Goal: Use online tool/utility

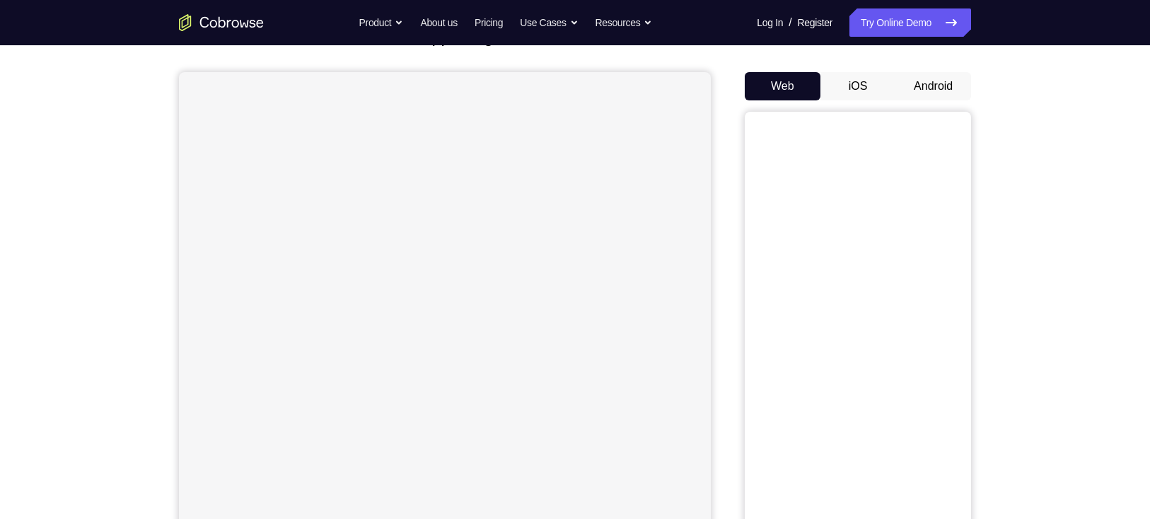
scroll to position [112, 0]
click at [921, 88] on button "Android" at bounding box center [933, 86] width 76 height 28
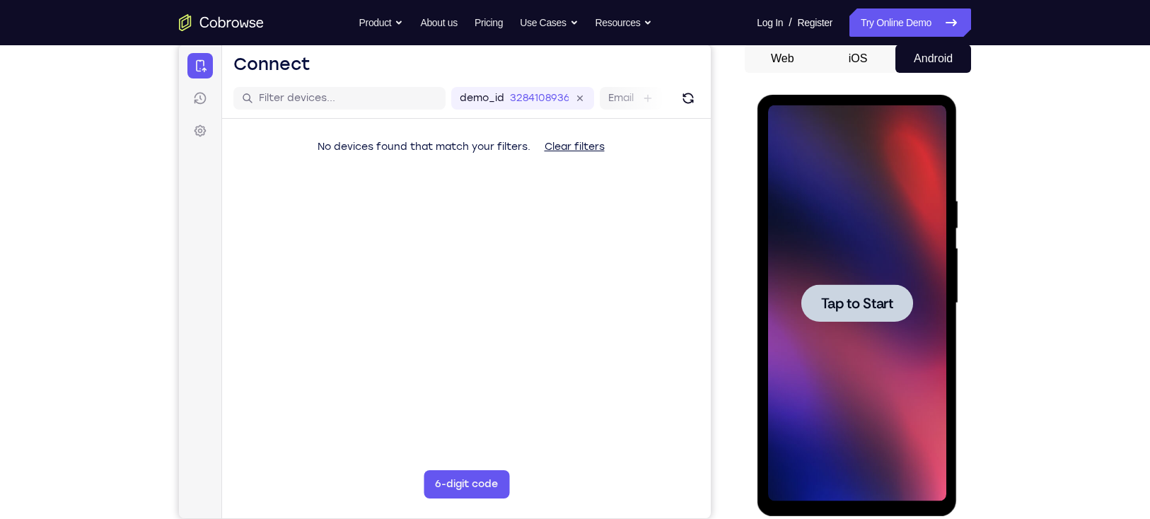
scroll to position [0, 0]
click at [832, 336] on div at bounding box center [856, 303] width 178 height 396
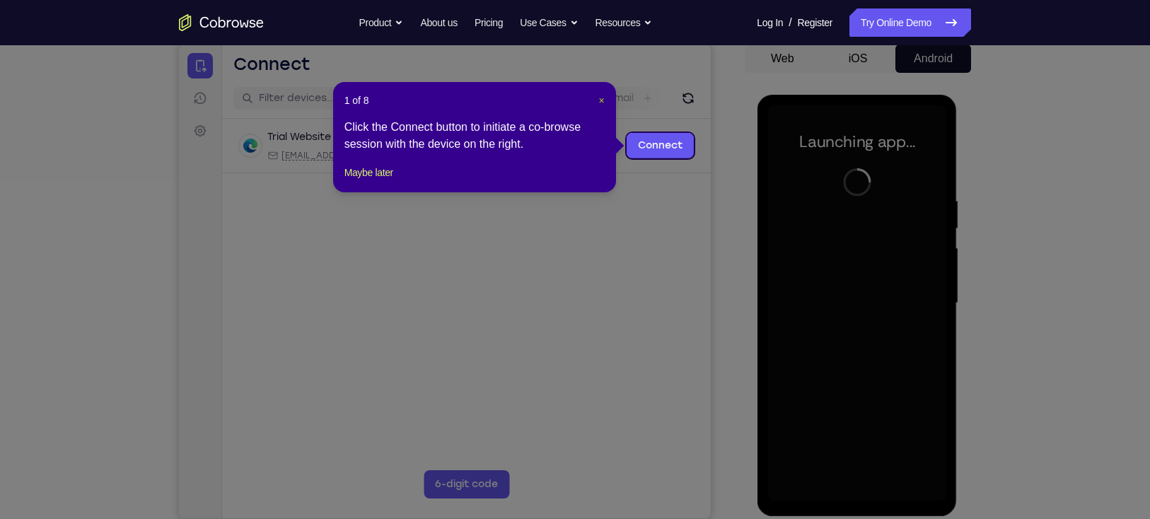
click at [603, 98] on span "×" at bounding box center [601, 100] width 6 height 11
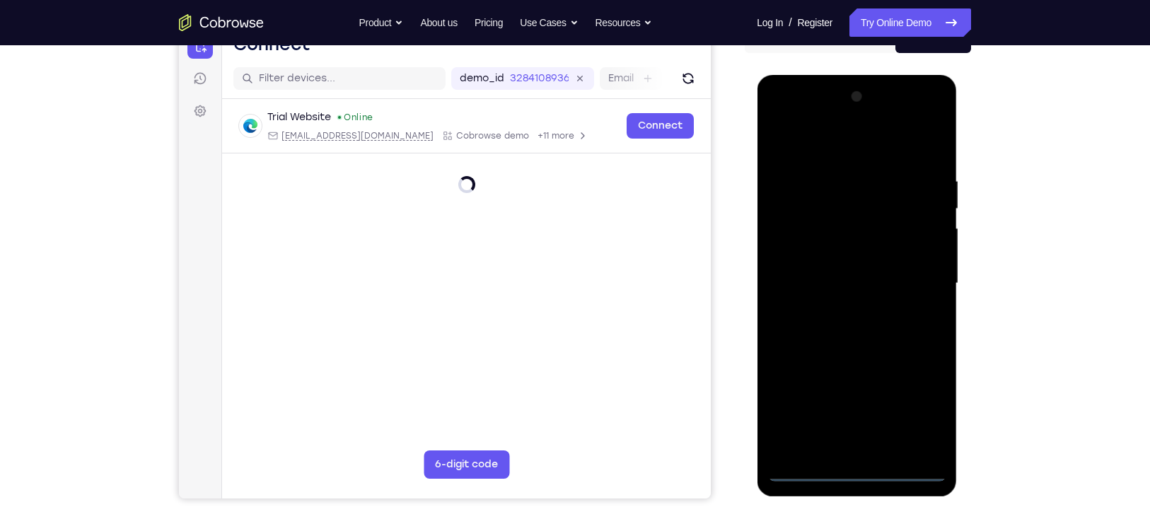
scroll to position [156, 0]
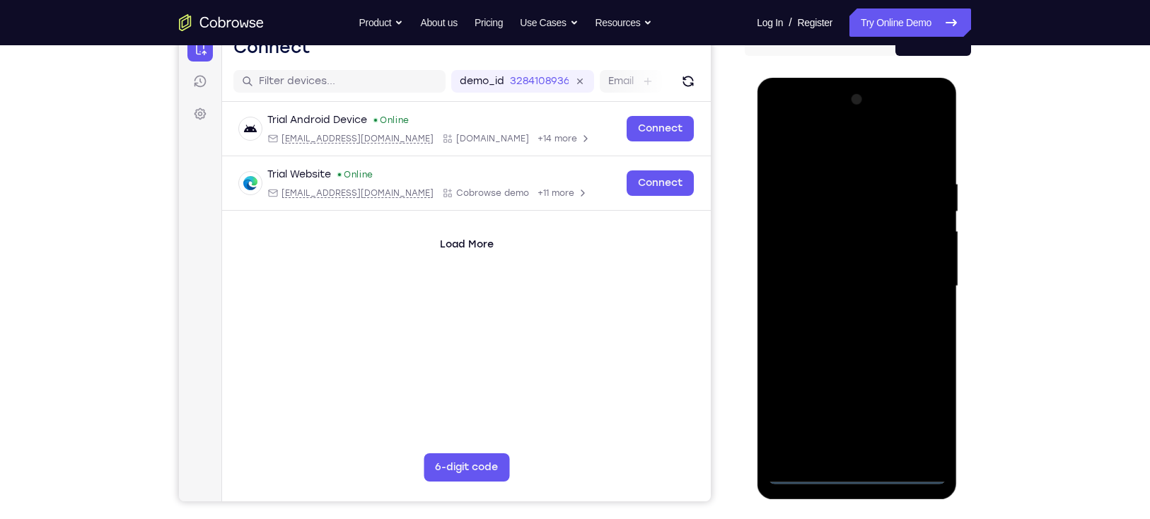
click at [846, 467] on div at bounding box center [856, 286] width 178 height 396
click at [856, 469] on div at bounding box center [856, 286] width 178 height 396
click at [919, 407] on div at bounding box center [856, 286] width 178 height 396
click at [805, 112] on div at bounding box center [856, 286] width 178 height 396
click at [909, 277] on div at bounding box center [856, 286] width 178 height 396
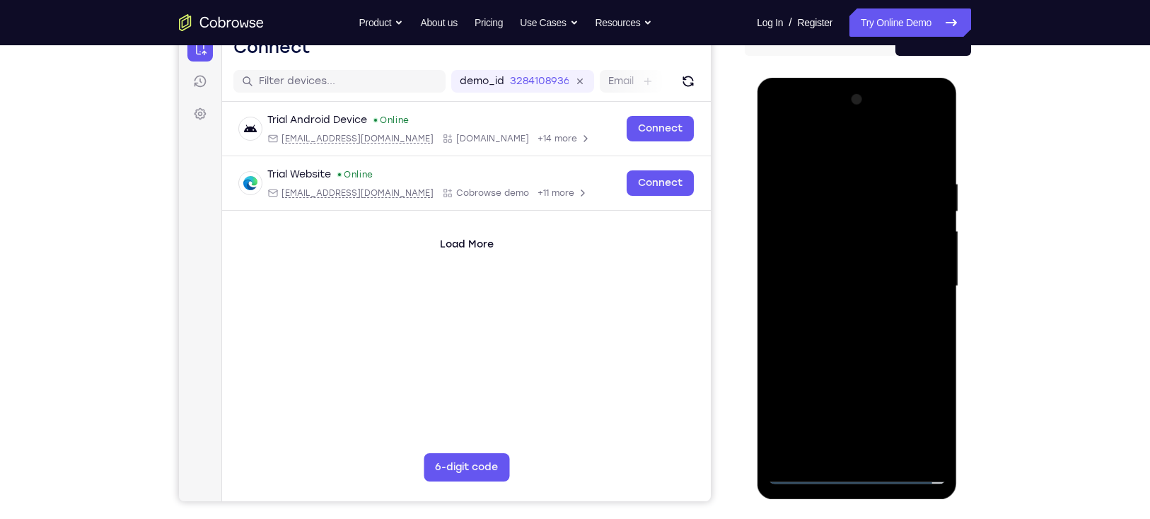
click at [868, 450] on div at bounding box center [856, 286] width 178 height 396
click at [812, 271] on div at bounding box center [856, 286] width 178 height 396
click at [810, 257] on div at bounding box center [856, 286] width 178 height 396
click at [815, 280] on div at bounding box center [856, 286] width 178 height 396
drag, startPoint x: 811, startPoint y: 378, endPoint x: 810, endPoint y: 368, distance: 9.9
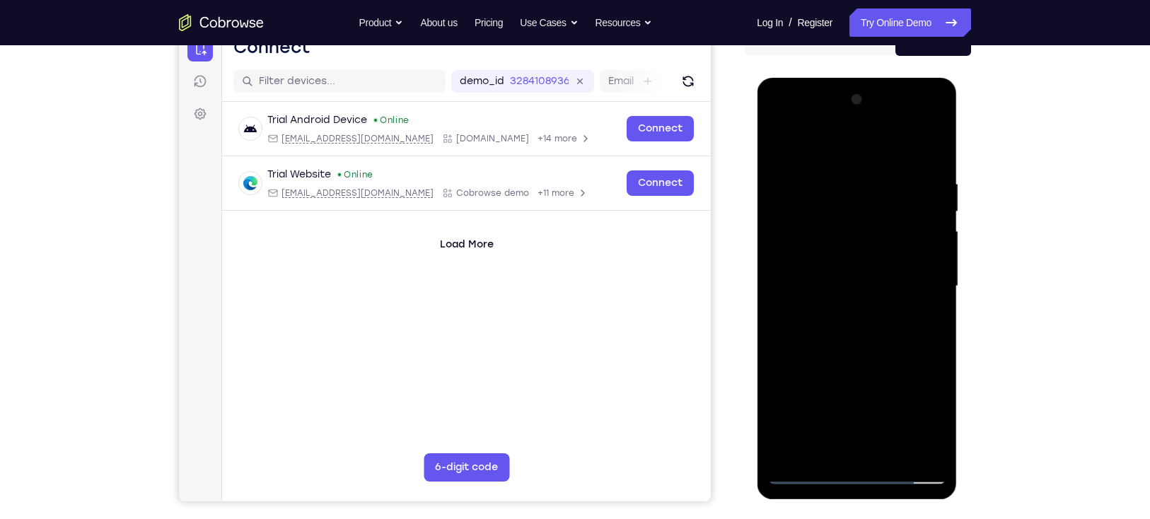
click at [810, 368] on div at bounding box center [856, 286] width 178 height 396
click at [864, 332] on div at bounding box center [856, 286] width 178 height 396
drag, startPoint x: 831, startPoint y: 151, endPoint x: 823, endPoint y: -31, distance: 182.6
click at [823, 78] on html "Online web based iOS Simulators and Android Emulators. Run iPhone, iPad, Mobile…" at bounding box center [858, 290] width 202 height 424
drag, startPoint x: 834, startPoint y: 371, endPoint x: 878, endPoint y: 117, distance: 257.7
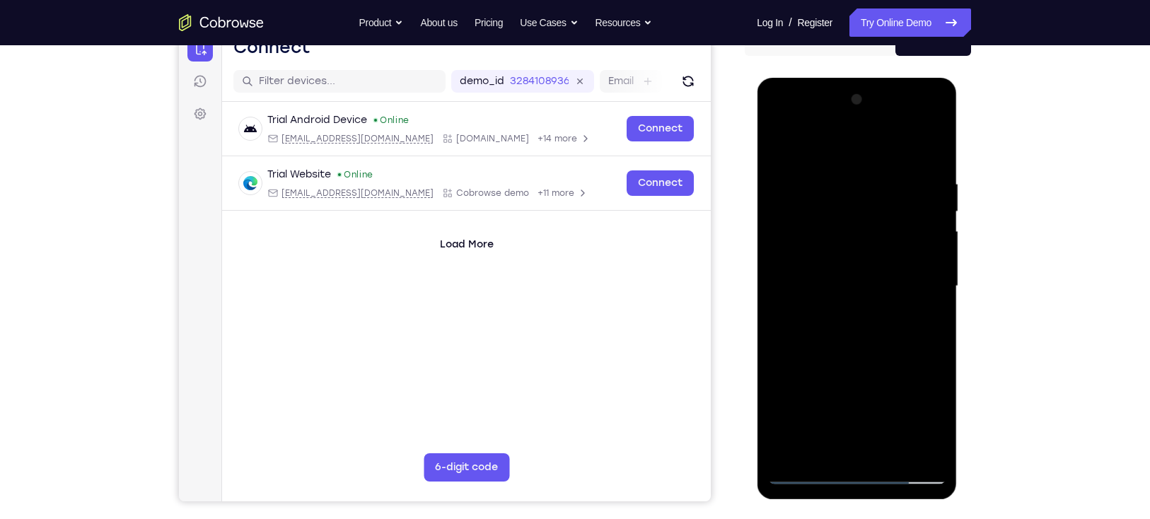
click at [878, 117] on div at bounding box center [856, 286] width 178 height 396
drag, startPoint x: 859, startPoint y: 221, endPoint x: 858, endPoint y: 365, distance: 144.3
click at [858, 365] on div at bounding box center [856, 286] width 178 height 396
click at [935, 237] on div at bounding box center [856, 286] width 178 height 396
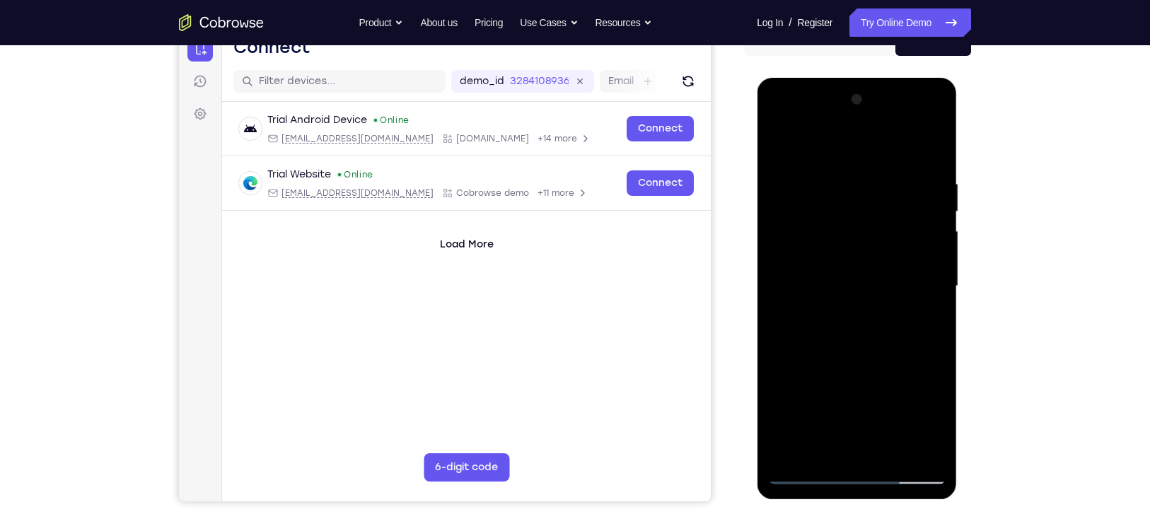
drag, startPoint x: 834, startPoint y: 333, endPoint x: 829, endPoint y: 154, distance: 179.0
click at [829, 154] on div at bounding box center [856, 286] width 178 height 396
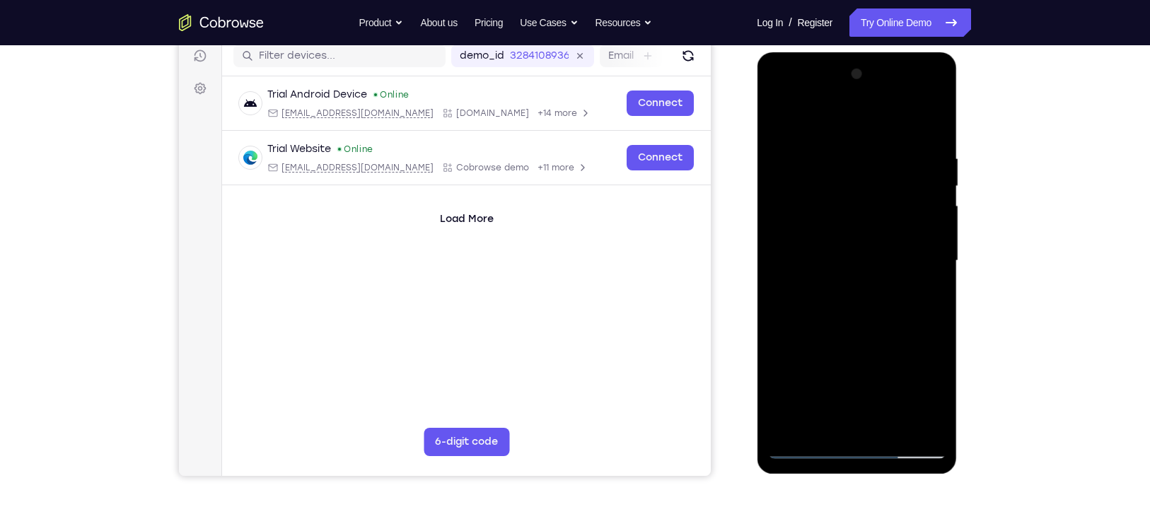
scroll to position [181, 0]
drag, startPoint x: 836, startPoint y: 352, endPoint x: 856, endPoint y: 119, distance: 234.1
click at [856, 119] on div at bounding box center [856, 262] width 178 height 396
drag, startPoint x: 842, startPoint y: 384, endPoint x: 871, endPoint y: 127, distance: 258.3
click at [871, 127] on div at bounding box center [856, 262] width 178 height 396
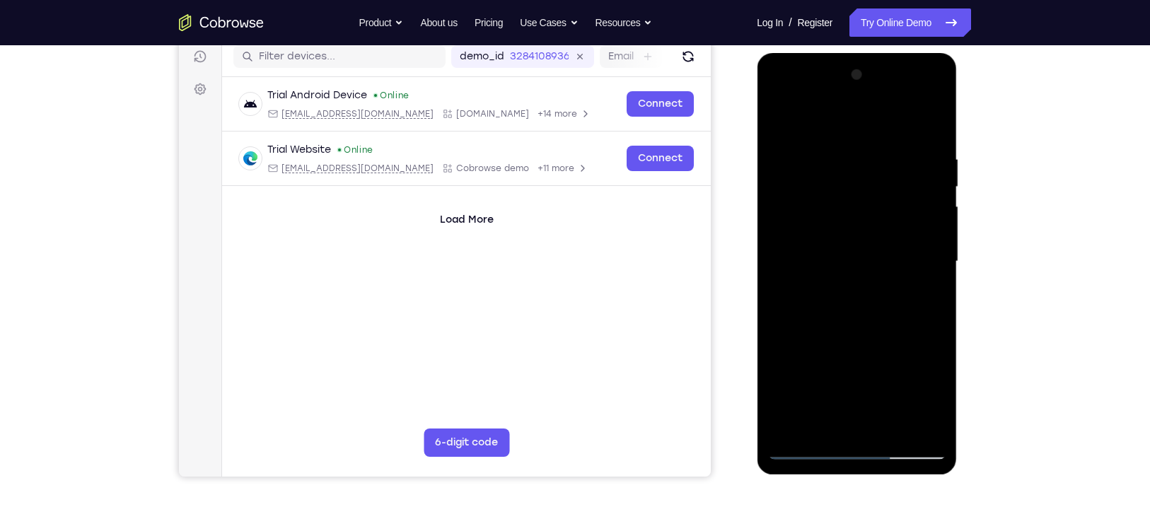
click at [928, 117] on div at bounding box center [856, 262] width 178 height 396
click at [934, 117] on div at bounding box center [856, 262] width 178 height 396
click at [807, 132] on div at bounding box center [856, 262] width 178 height 396
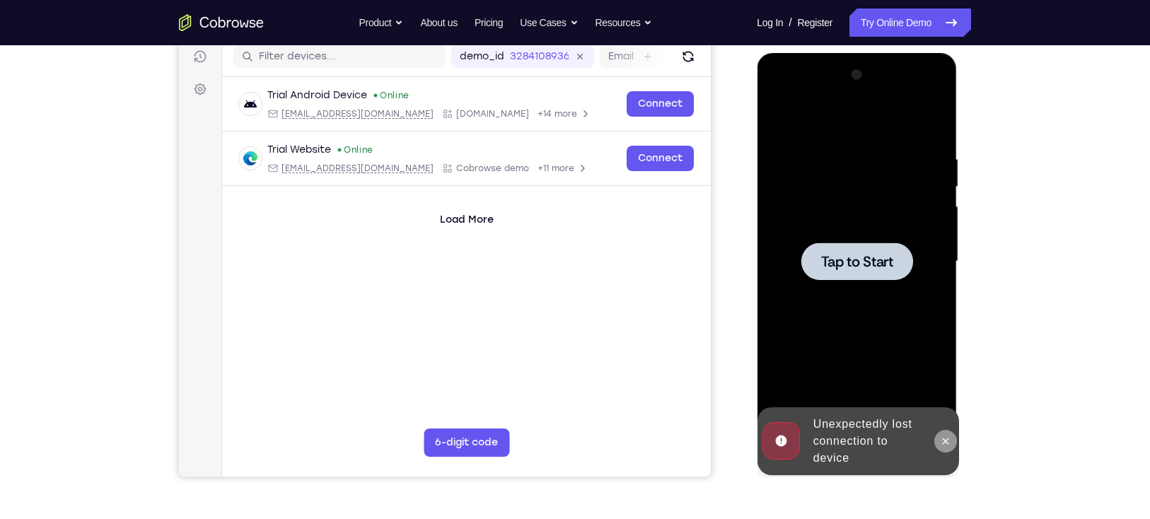
click at [947, 437] on icon at bounding box center [944, 441] width 11 height 11
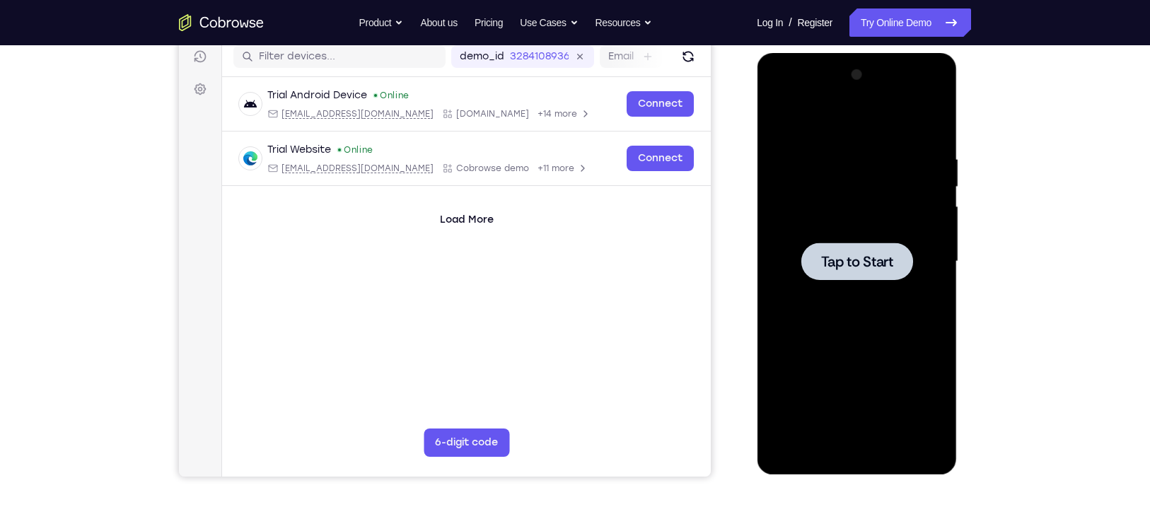
click at [850, 264] on span "Tap to Start" at bounding box center [856, 262] width 72 height 14
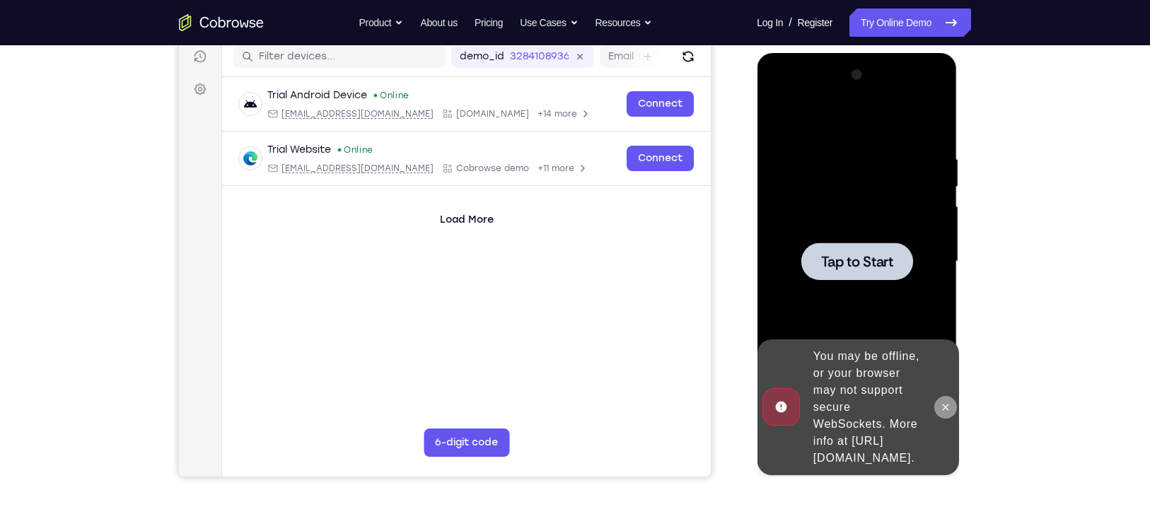
click at [940, 402] on icon at bounding box center [944, 407] width 11 height 11
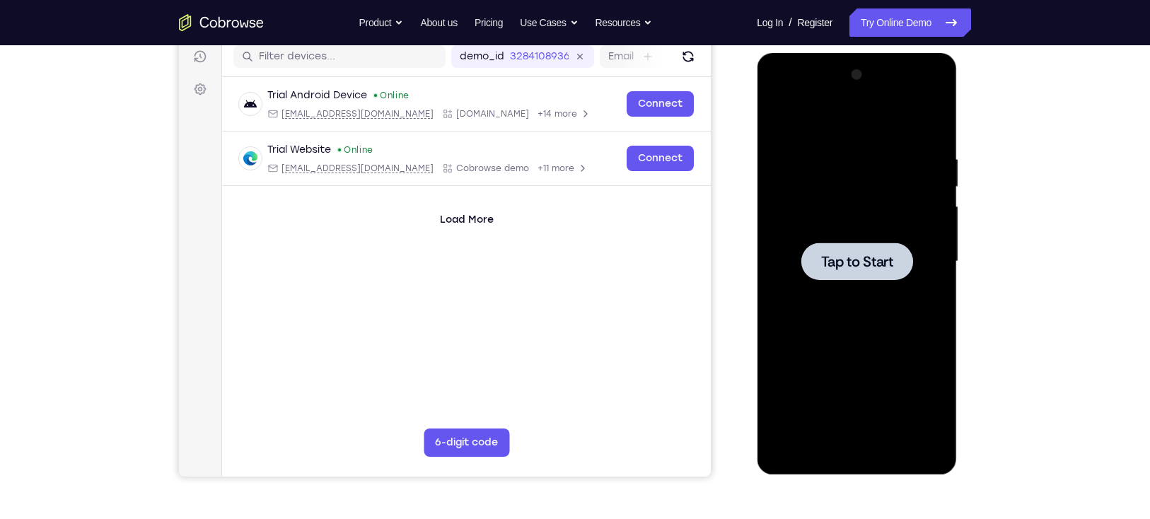
click at [810, 252] on div at bounding box center [856, 261] width 112 height 37
